Goal: Information Seeking & Learning: Learn about a topic

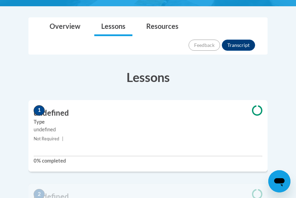
scroll to position [172, 0]
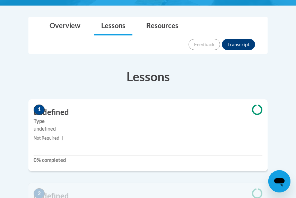
click at [155, 134] on small "Not Required |" at bounding box center [147, 138] width 239 height 8
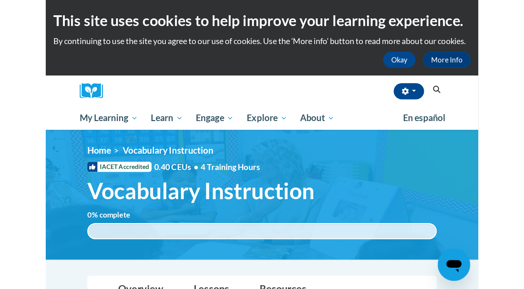
scroll to position [0, 0]
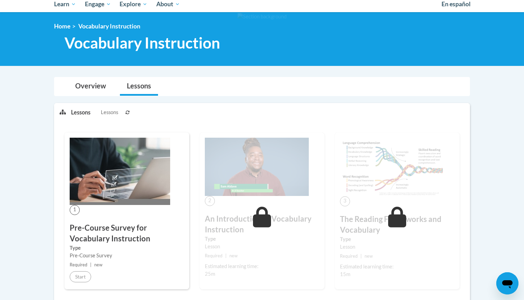
scroll to position [78, 0]
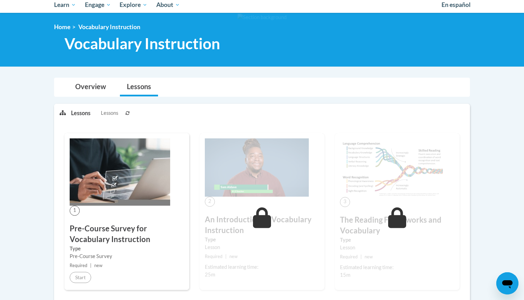
click at [155, 195] on img at bounding box center [120, 171] width 101 height 67
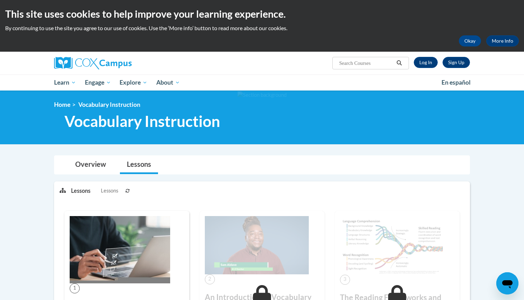
scroll to position [0, 0]
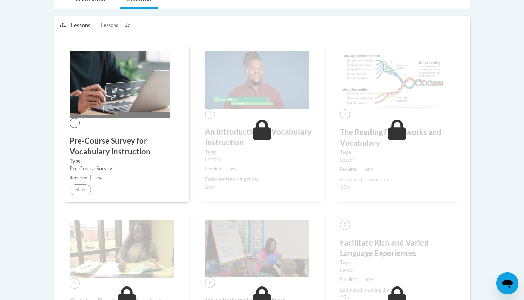
scroll to position [169, 0]
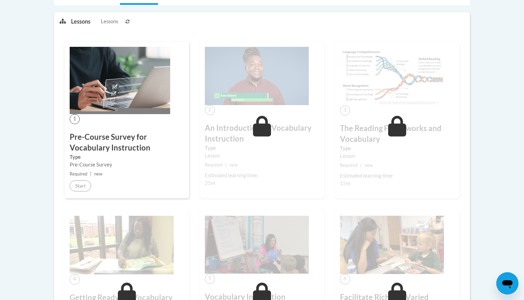
click at [87, 148] on h3 "Pre-Course Survey for Vocabulary Instruction" at bounding box center [127, 143] width 114 height 22
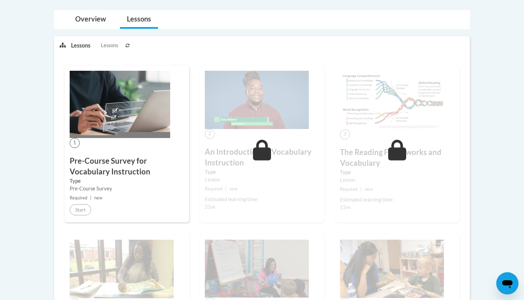
scroll to position [141, 0]
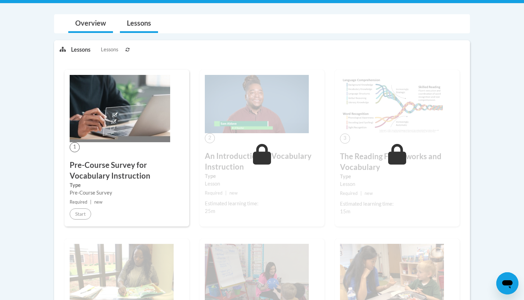
click at [90, 23] on link "Overview" at bounding box center [90, 24] width 45 height 18
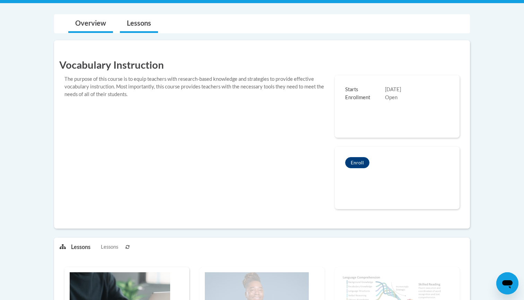
click at [142, 20] on link "Lessons" at bounding box center [139, 24] width 38 height 18
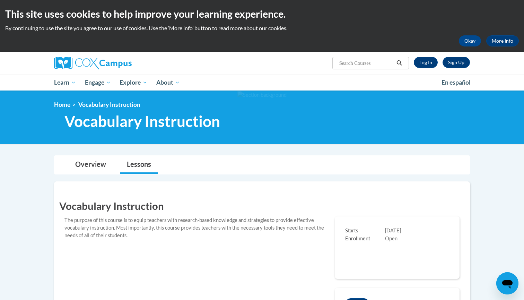
scroll to position [0, 0]
click at [426, 64] on link "Log In" at bounding box center [426, 62] width 24 height 11
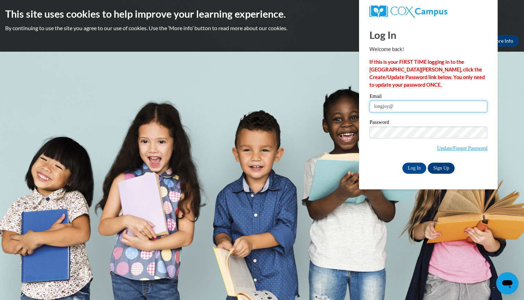
type input "longjoy@a"
type input "LONGJOY@aasd.k12.wi.us"
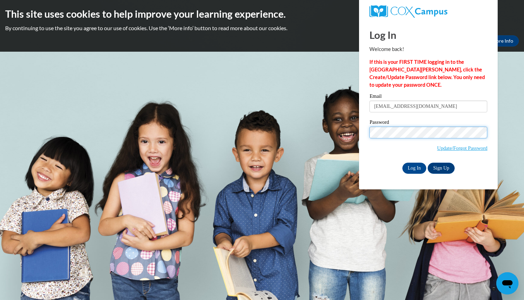
click at [414, 167] on input "Log In" at bounding box center [415, 168] width 24 height 11
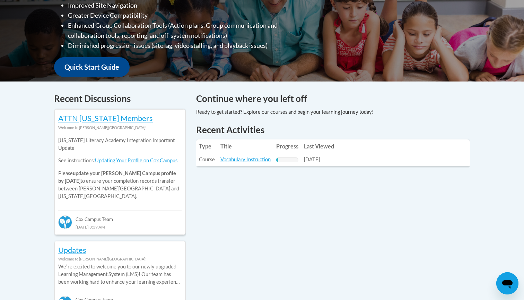
scroll to position [225, 0]
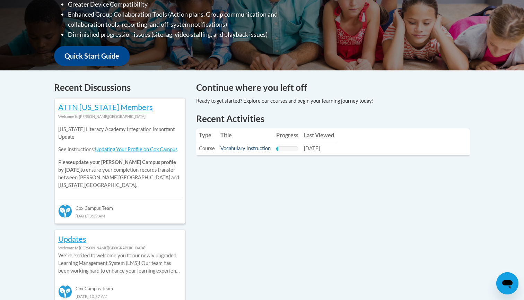
click at [251, 148] on link "Vocabulary Instruction" at bounding box center [246, 148] width 50 height 6
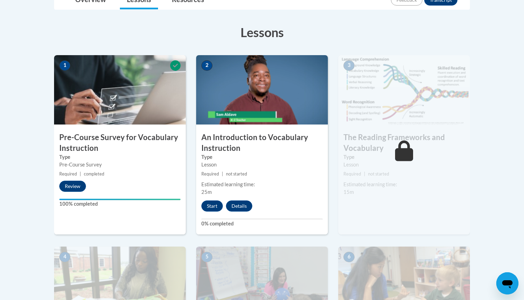
scroll to position [188, 0]
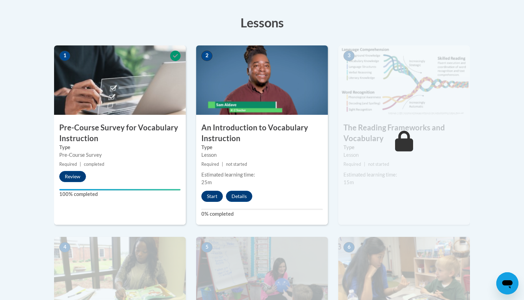
click at [211, 196] on button "Start" at bounding box center [213, 196] width 22 height 11
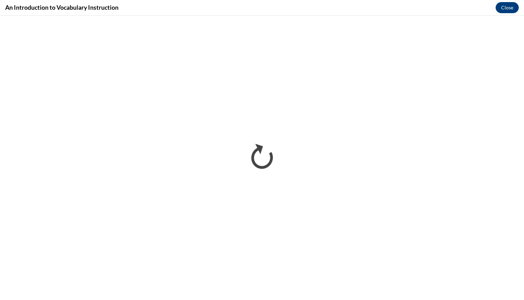
scroll to position [0, 0]
